Goal: Information Seeking & Learning: Learn about a topic

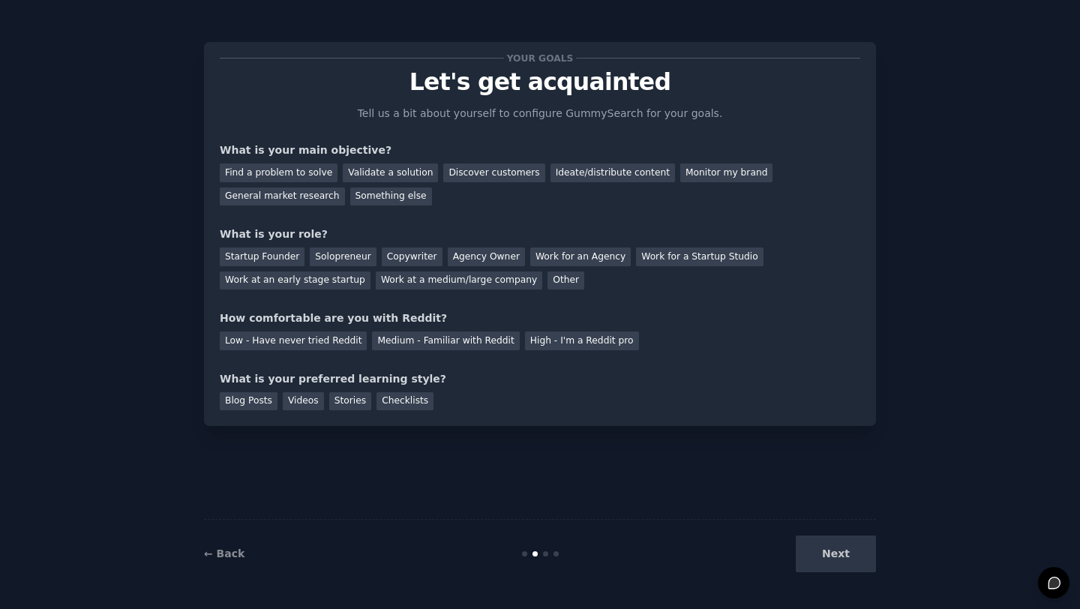
click at [844, 559] on div "Next" at bounding box center [764, 553] width 224 height 37
click at [831, 555] on div "Next" at bounding box center [764, 553] width 224 height 37
click at [828, 554] on div "Next" at bounding box center [764, 553] width 224 height 37
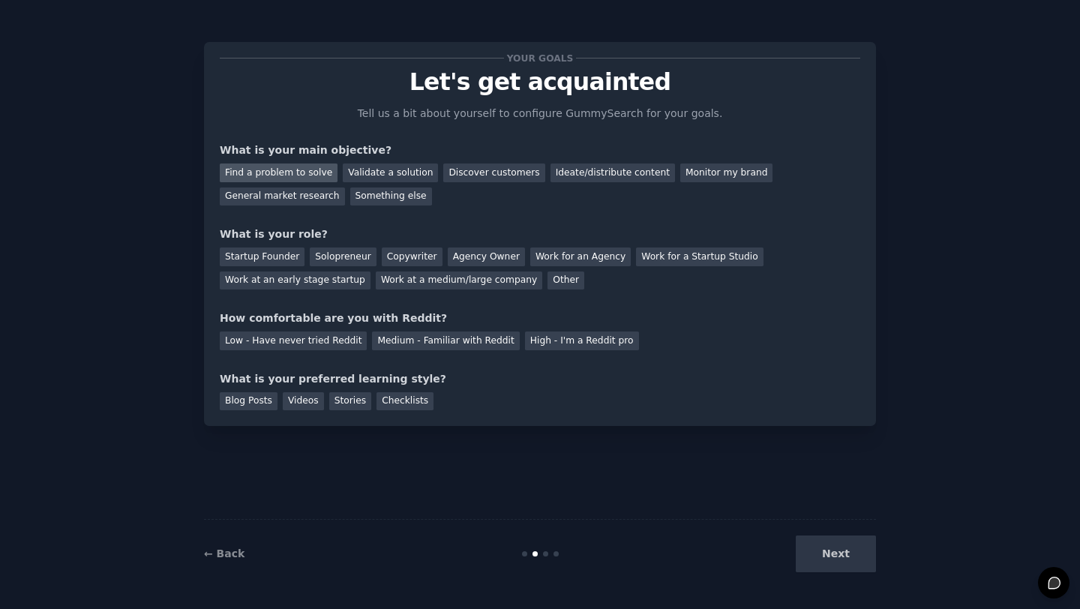
click at [274, 174] on div "Find a problem to solve" at bounding box center [279, 172] width 118 height 19
click at [828, 555] on div "Next" at bounding box center [764, 553] width 224 height 37
click at [285, 257] on div "Startup Founder" at bounding box center [262, 256] width 85 height 19
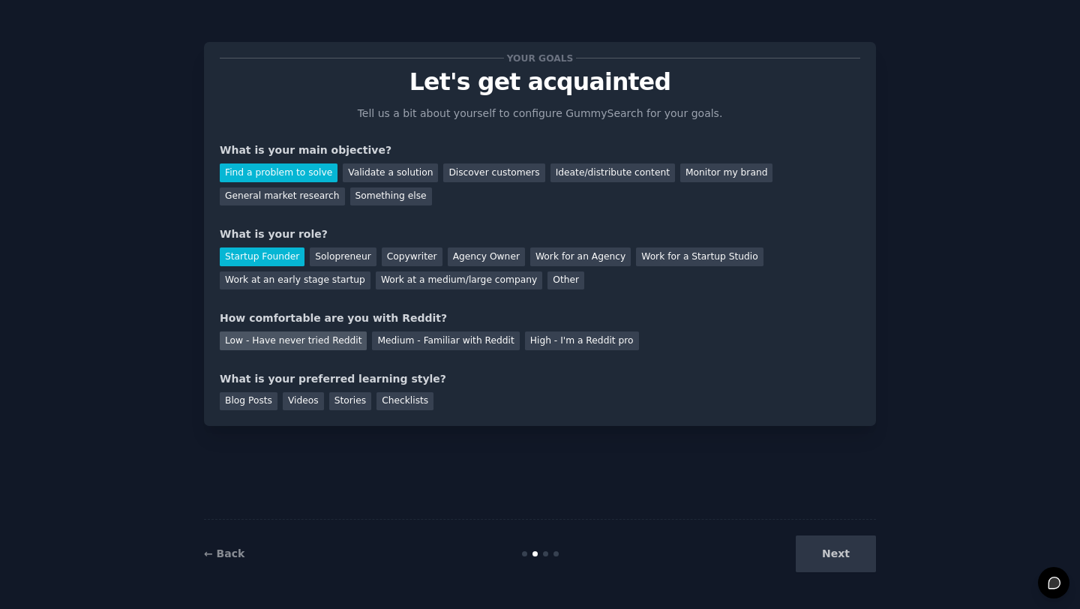
click at [304, 341] on div "Low - Have never tried Reddit" at bounding box center [293, 340] width 147 height 19
click at [254, 398] on div "Blog Posts" at bounding box center [249, 401] width 58 height 19
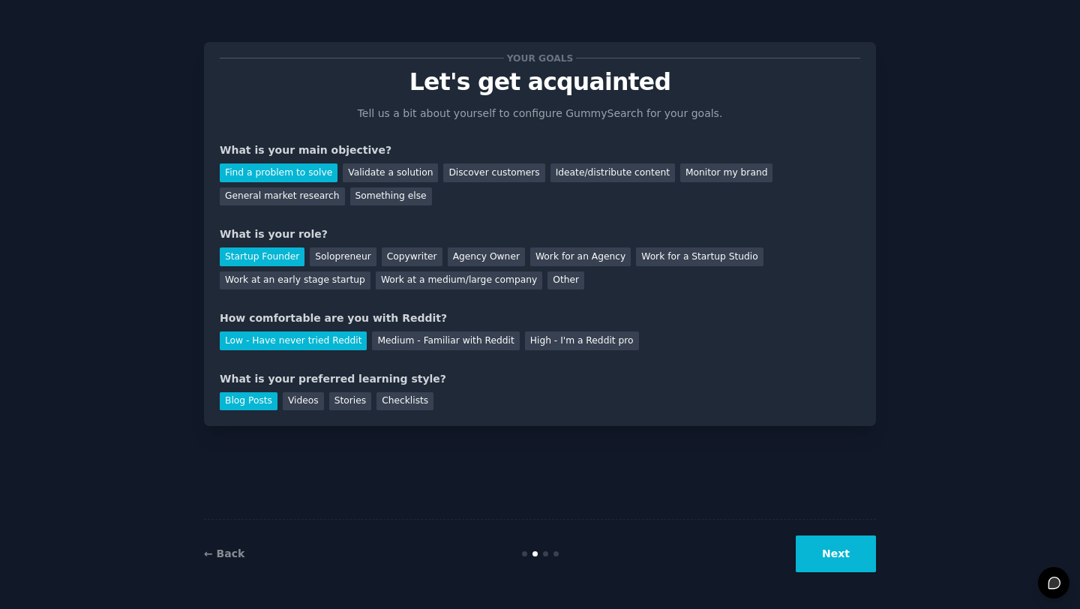
click at [835, 554] on button "Next" at bounding box center [836, 553] width 80 height 37
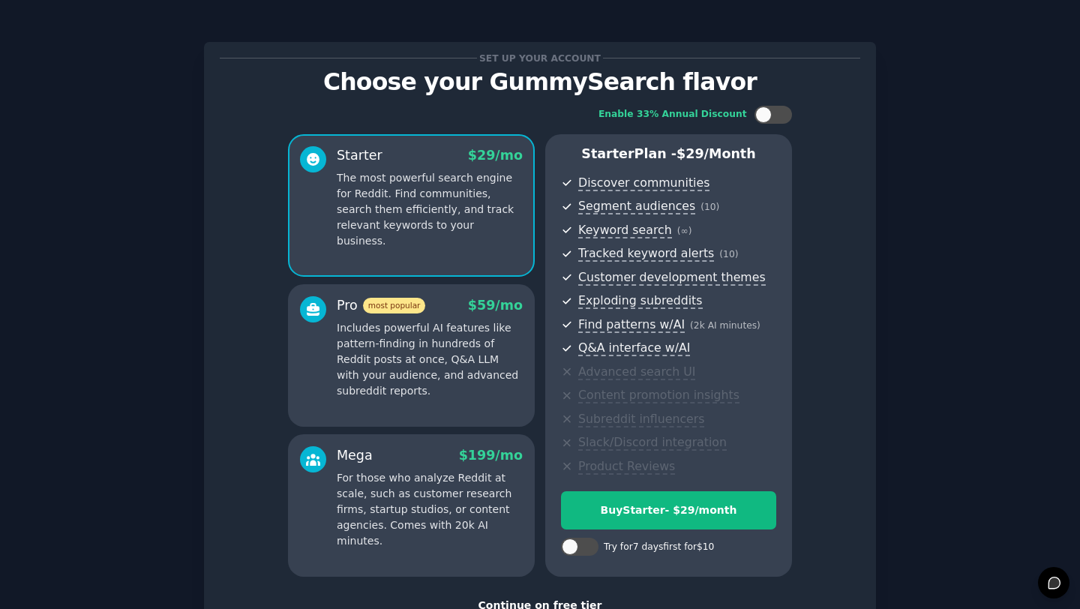
scroll to position [110, 0]
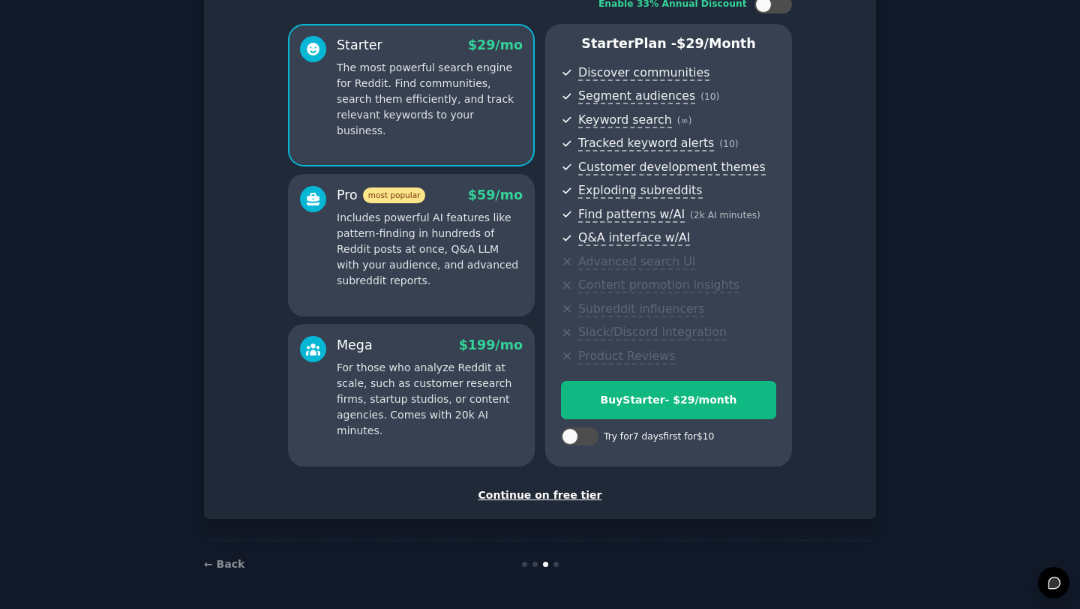
click at [574, 498] on div "Continue on free tier" at bounding box center [540, 495] width 640 height 16
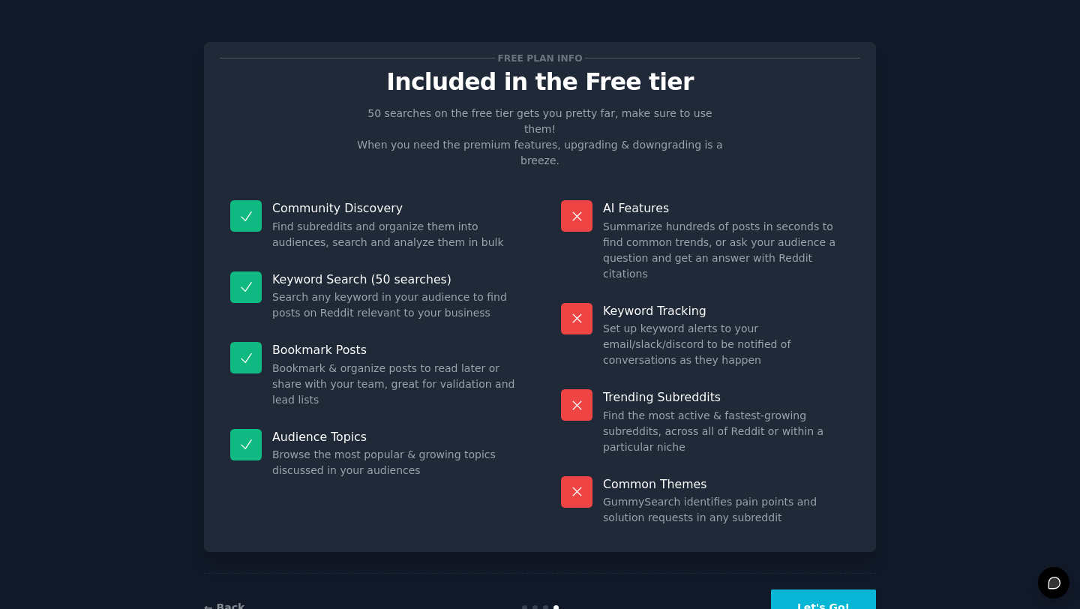
click at [826, 589] on button "Let's Go!" at bounding box center [823, 607] width 105 height 37
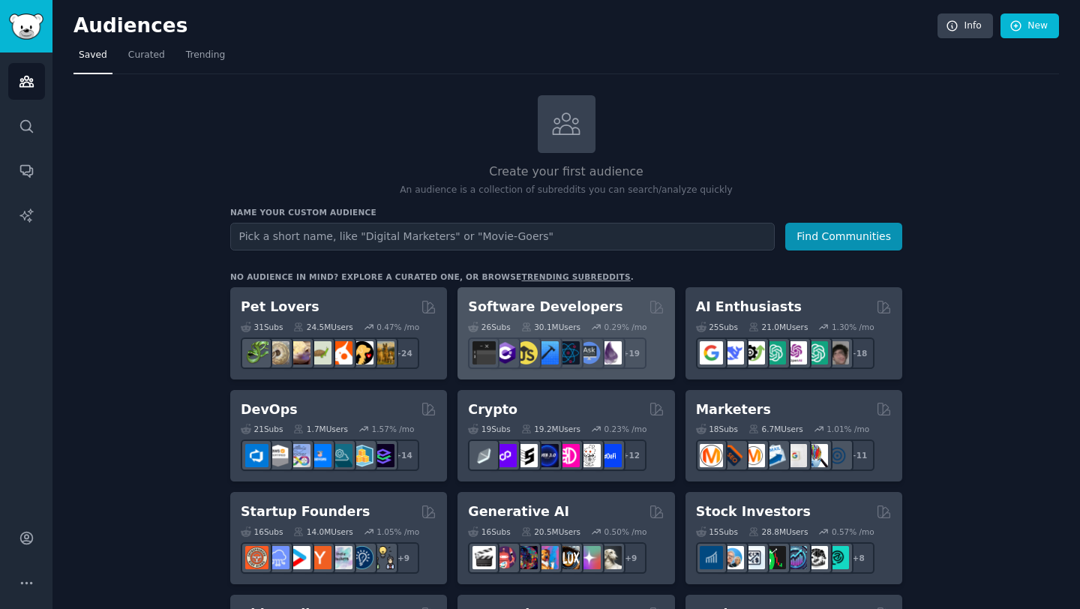
click at [577, 308] on h2 "Software Developers" at bounding box center [545, 307] width 154 height 19
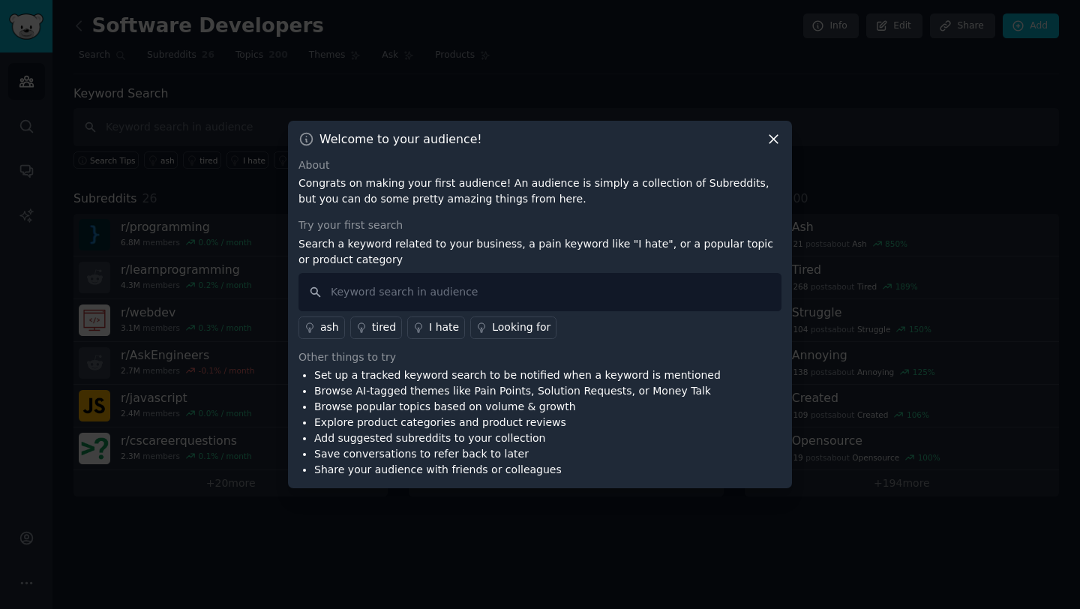
click at [774, 139] on icon at bounding box center [773, 139] width 8 height 8
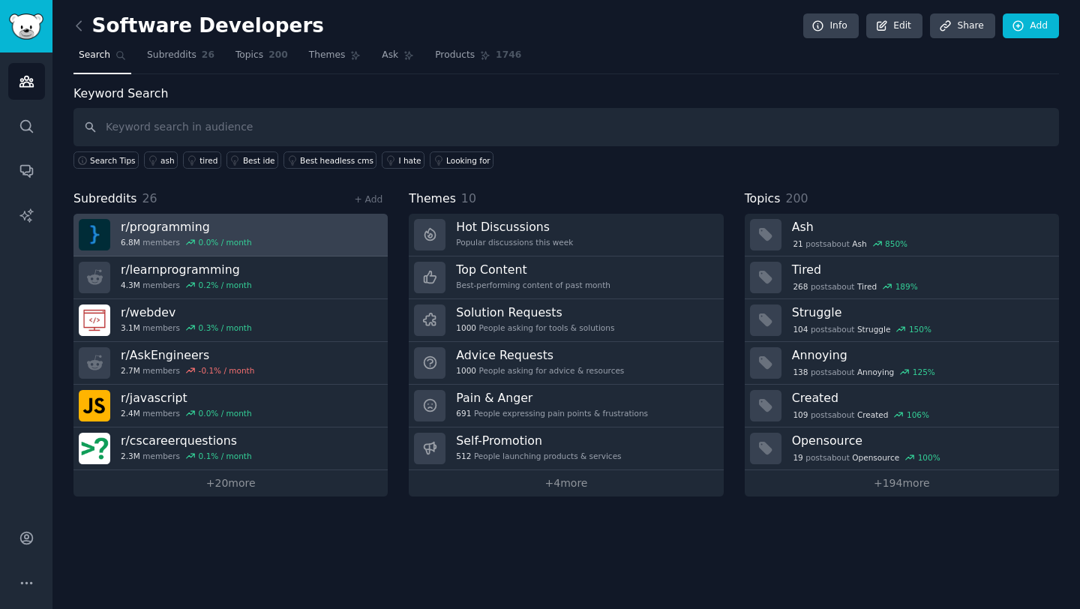
click at [191, 225] on h3 "r/ programming" at bounding box center [186, 227] width 131 height 16
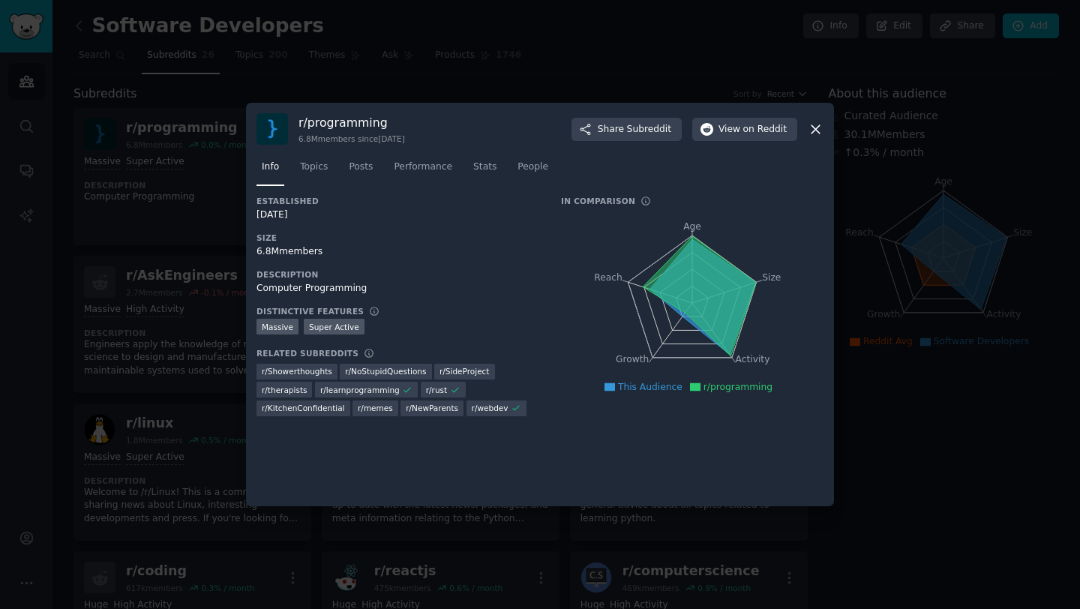
click at [813, 128] on icon at bounding box center [816, 129] width 16 height 16
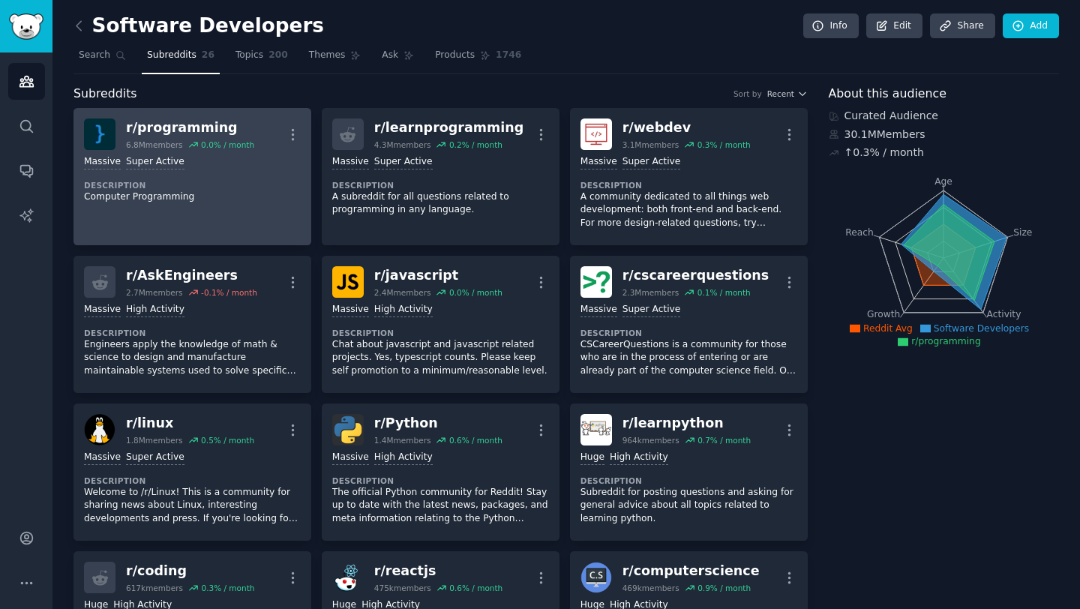
click at [203, 132] on div "r/ programming" at bounding box center [190, 127] width 128 height 19
